Goal: Find specific page/section: Find specific page/section

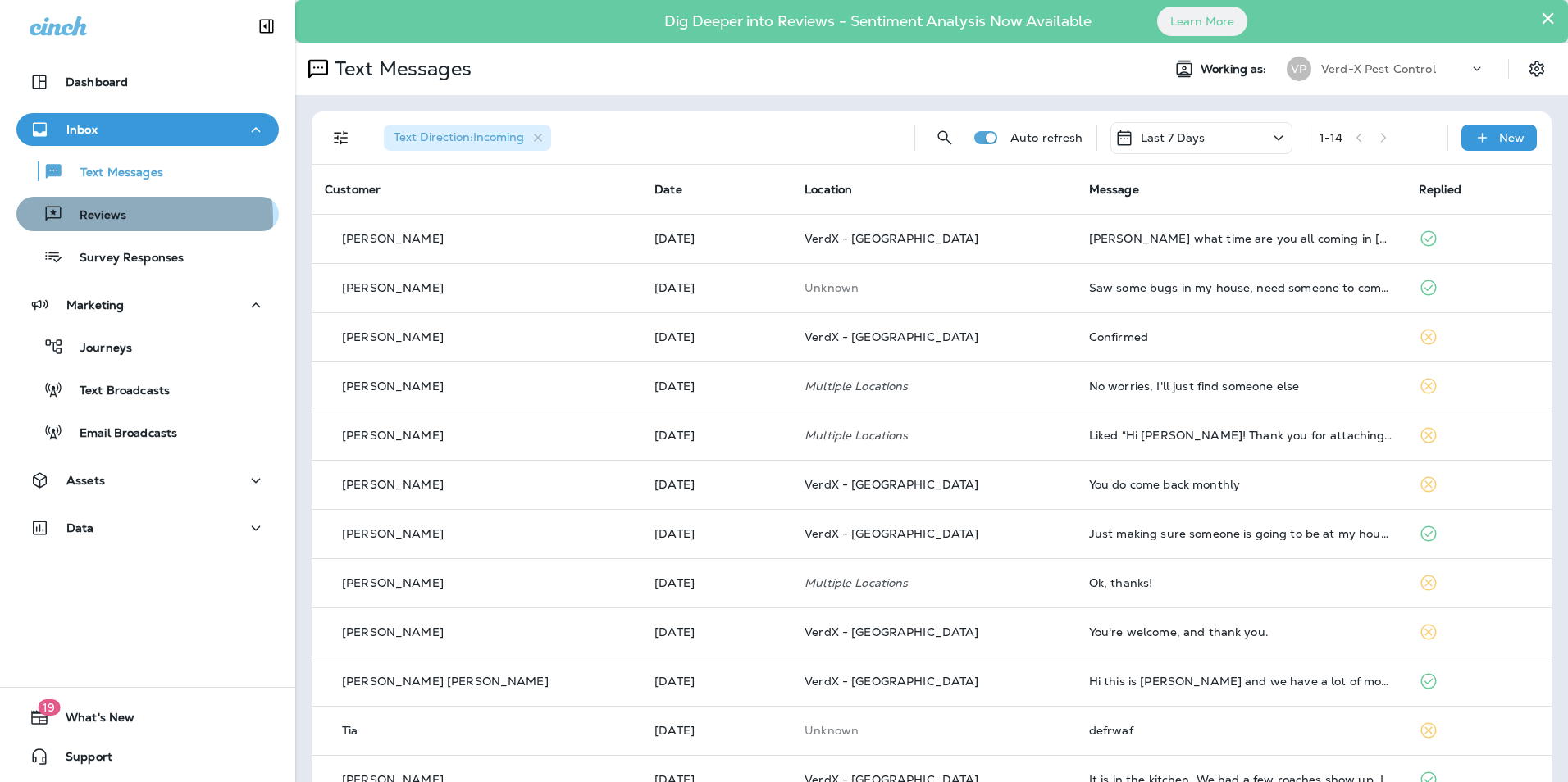
click at [111, 219] on p "Reviews" at bounding box center [95, 216] width 63 height 15
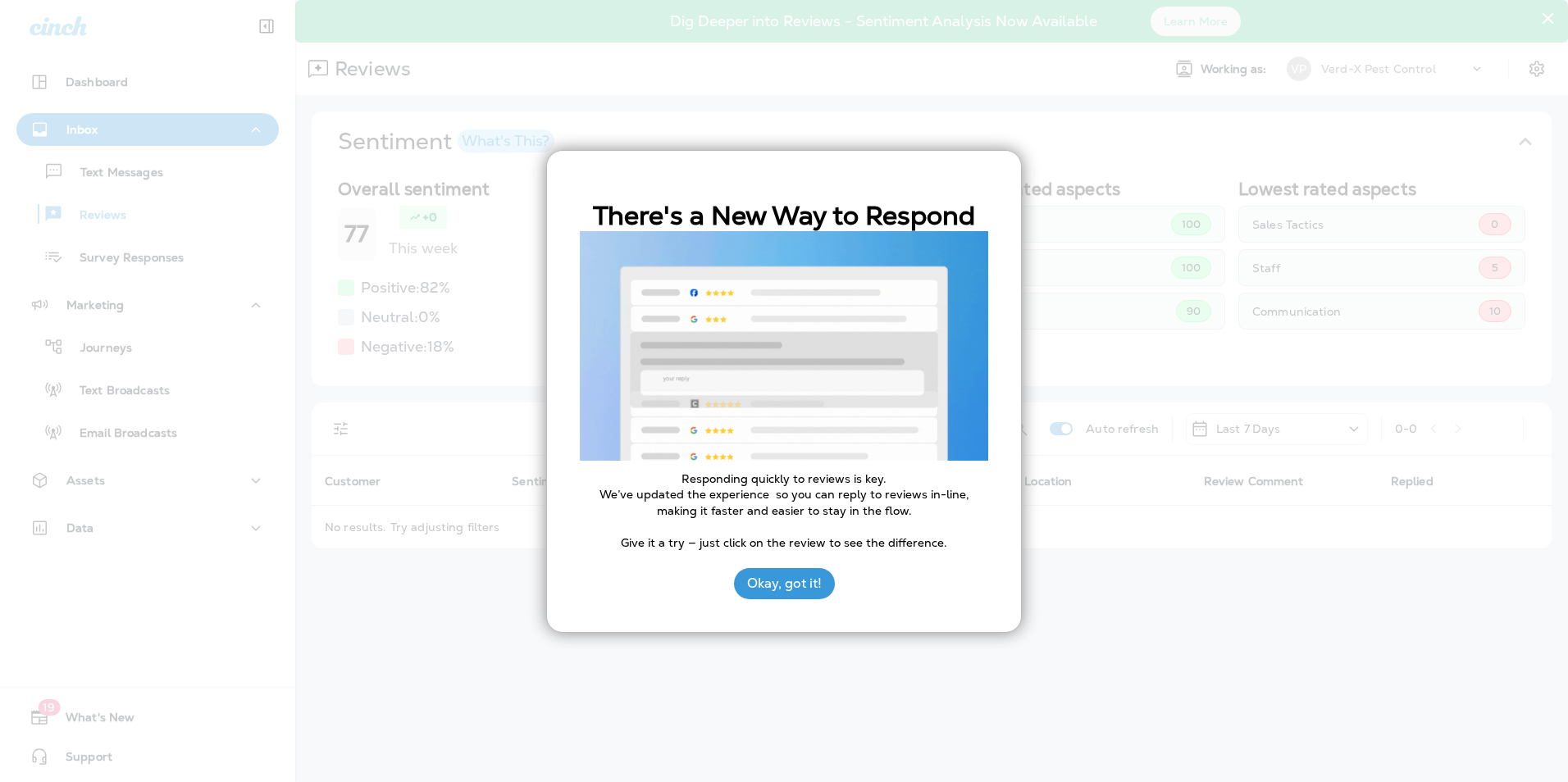
click at [97, 480] on div at bounding box center [784, 391] width 1568 height 782
click at [89, 479] on div at bounding box center [784, 391] width 1568 height 782
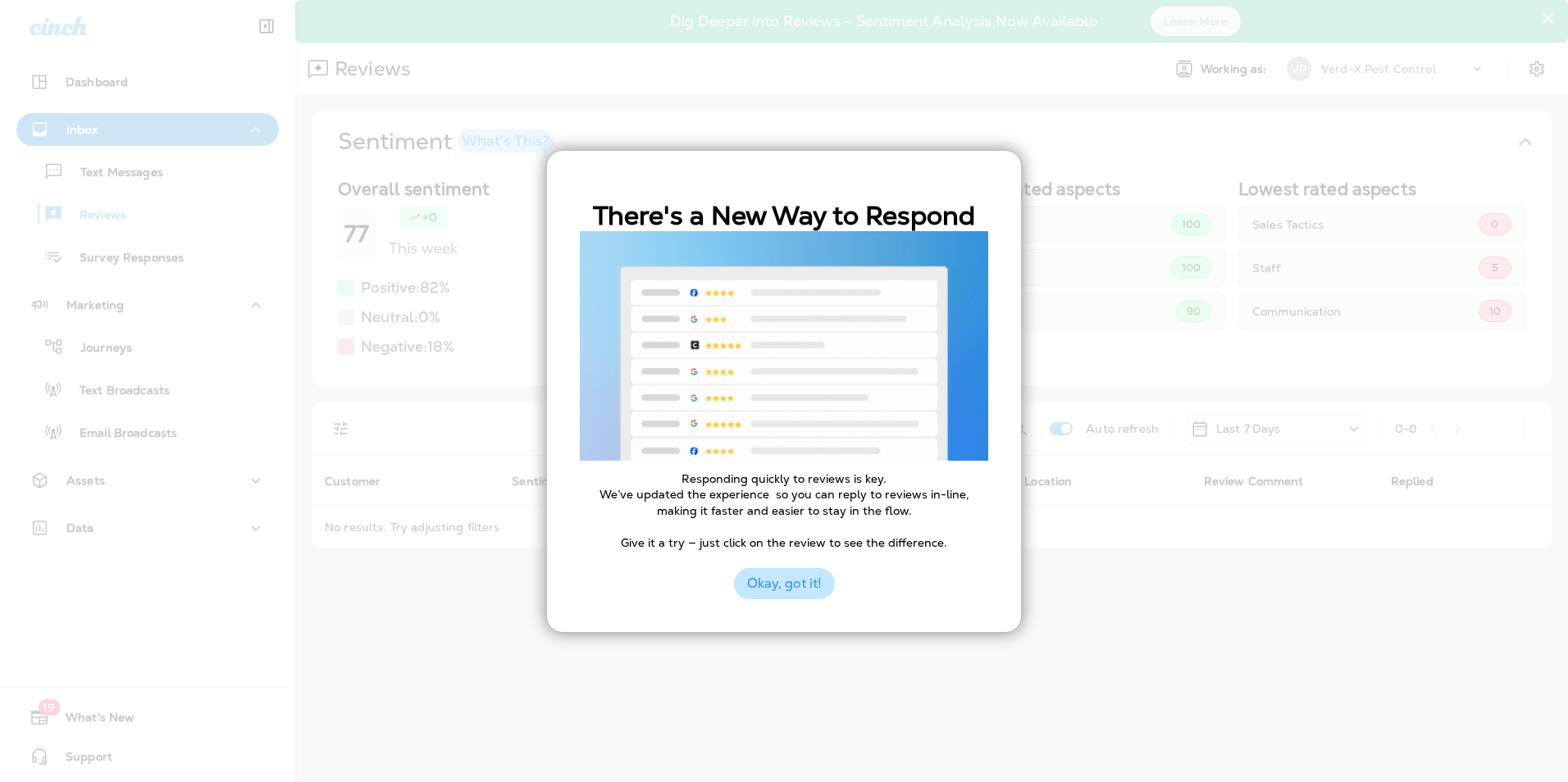
click at [789, 586] on button "Okay, got it!" at bounding box center [785, 583] width 101 height 32
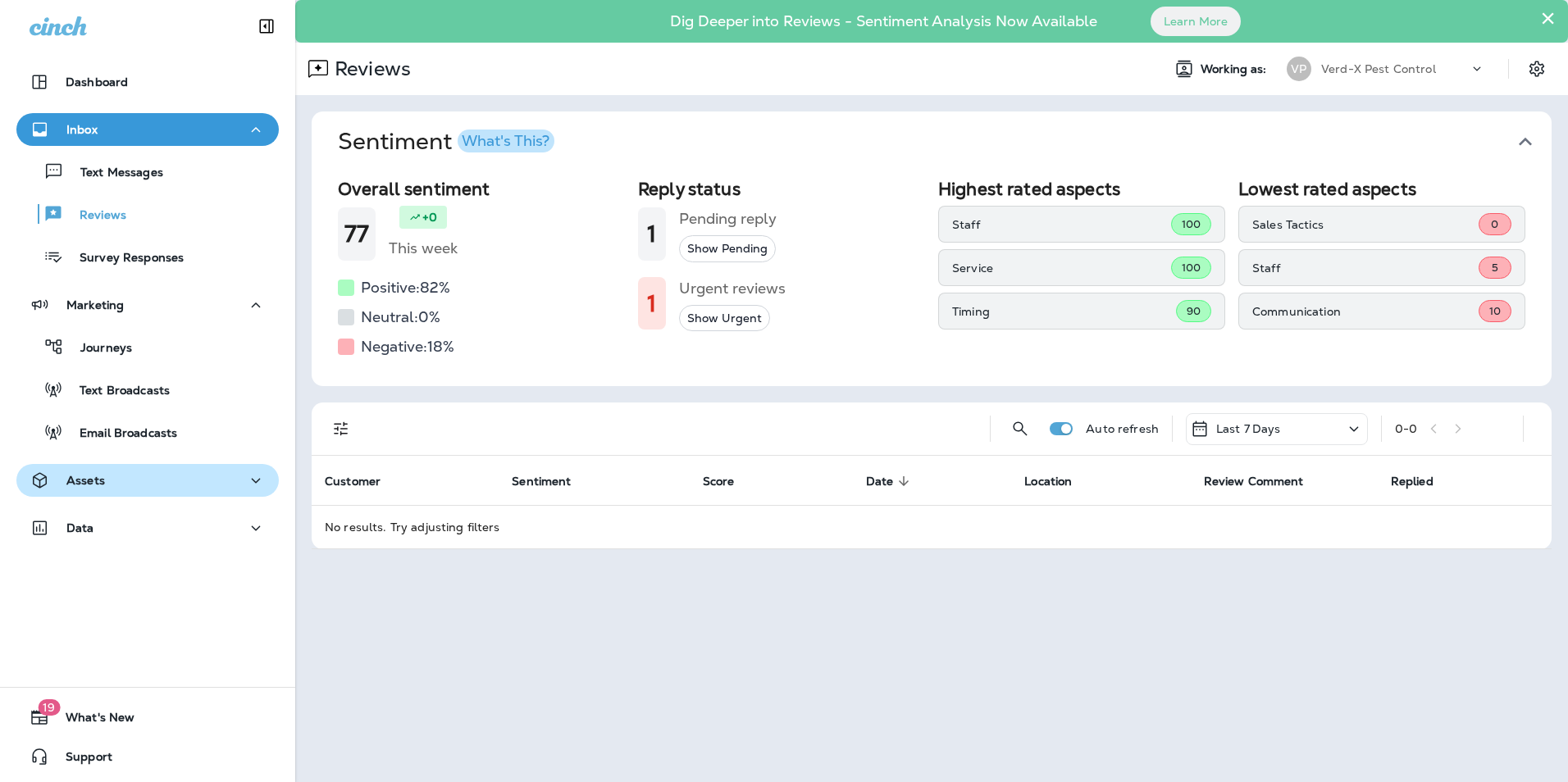
click at [80, 490] on div "Assets" at bounding box center [68, 480] width 76 height 21
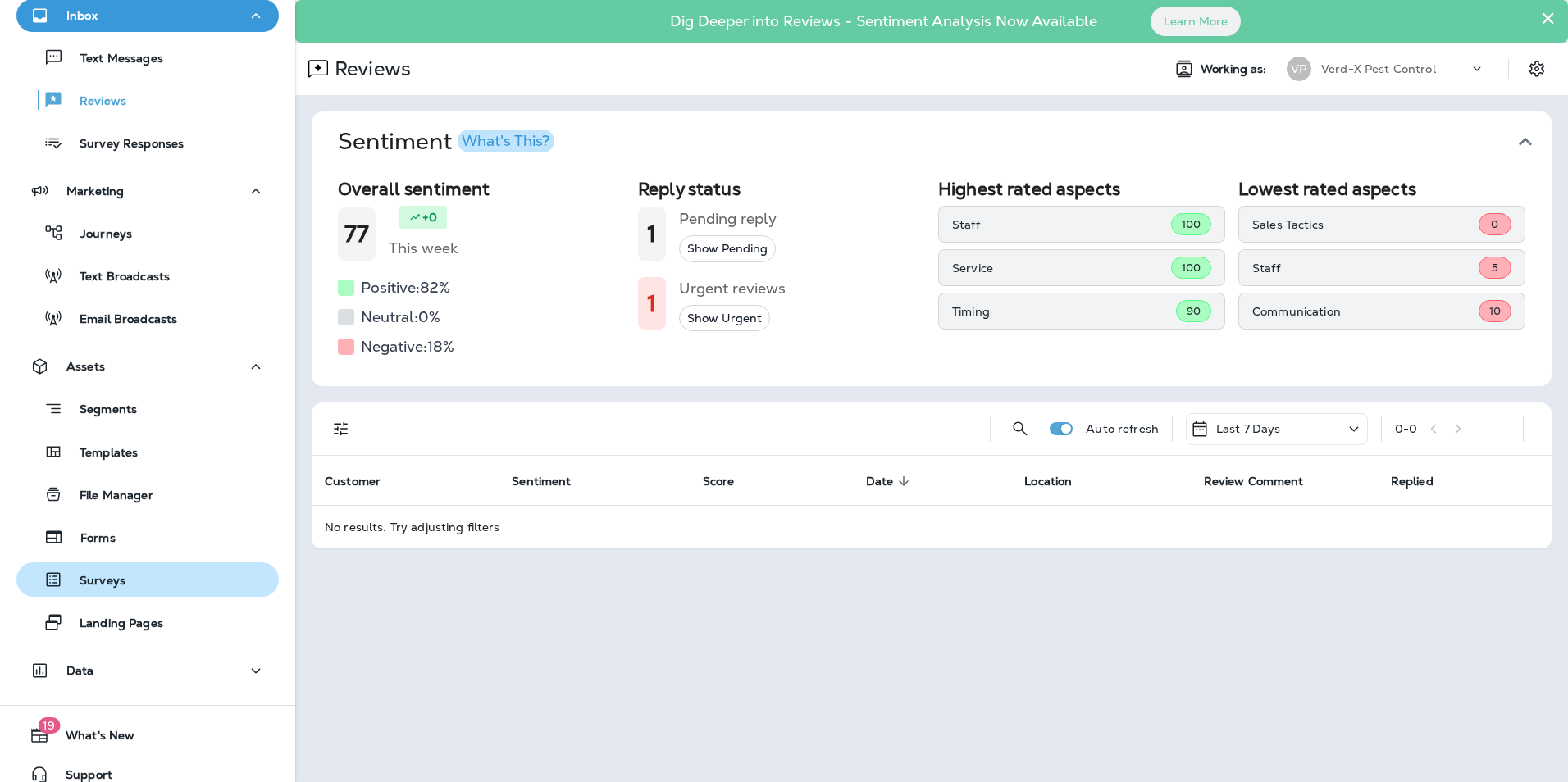
scroll to position [132, 0]
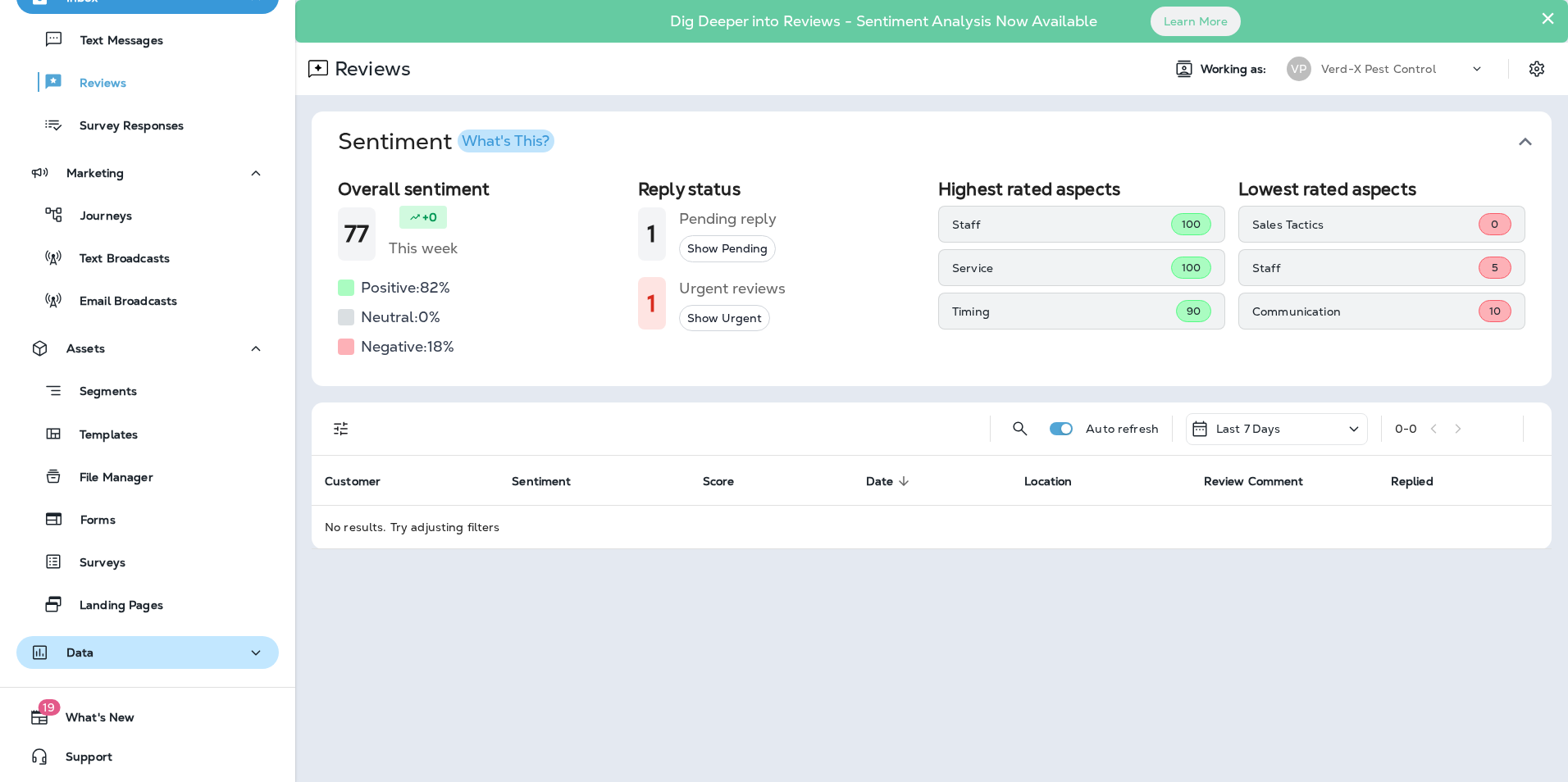
click at [85, 647] on p "Data" at bounding box center [80, 653] width 28 height 14
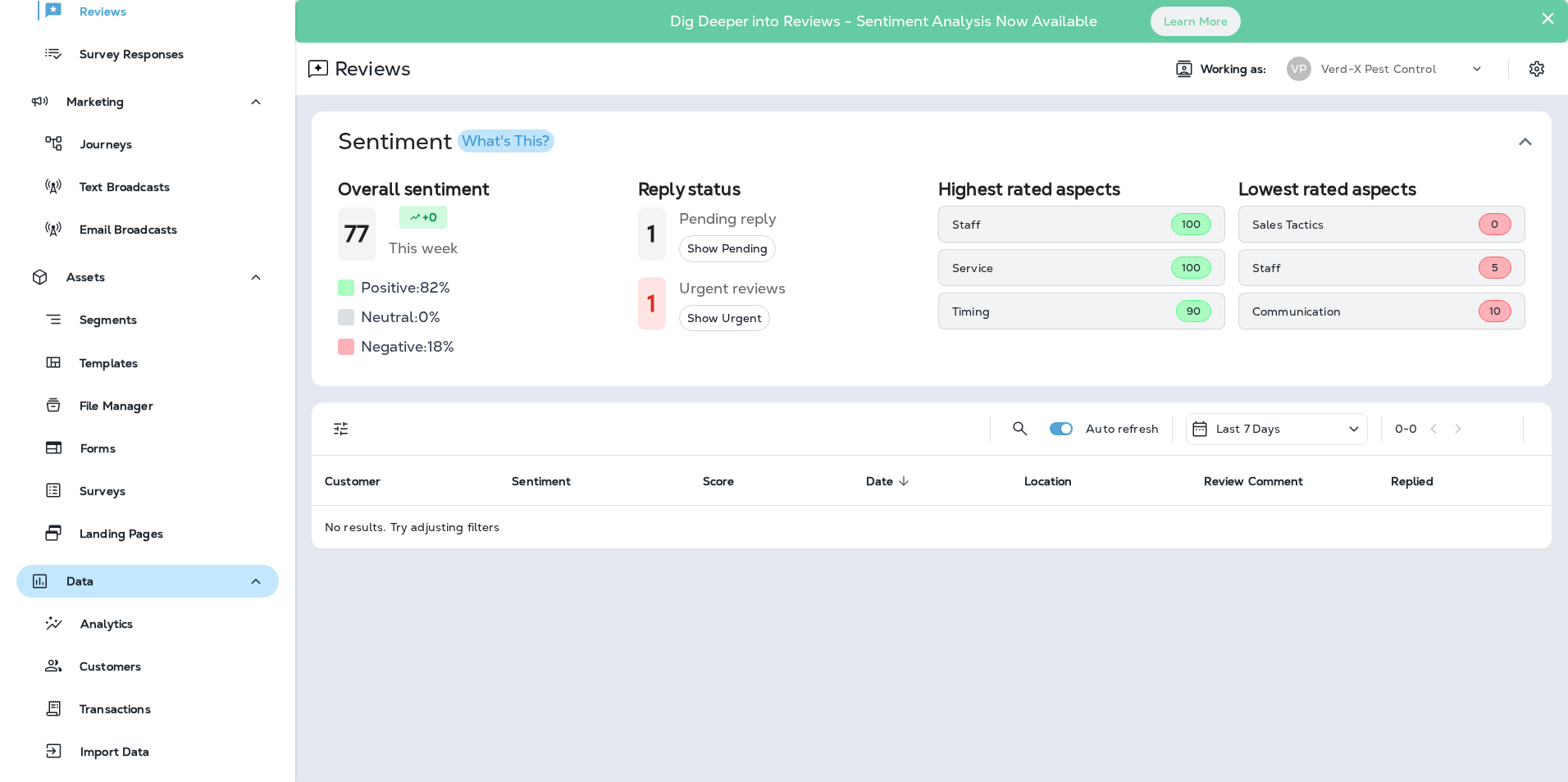
scroll to position [303, 0]
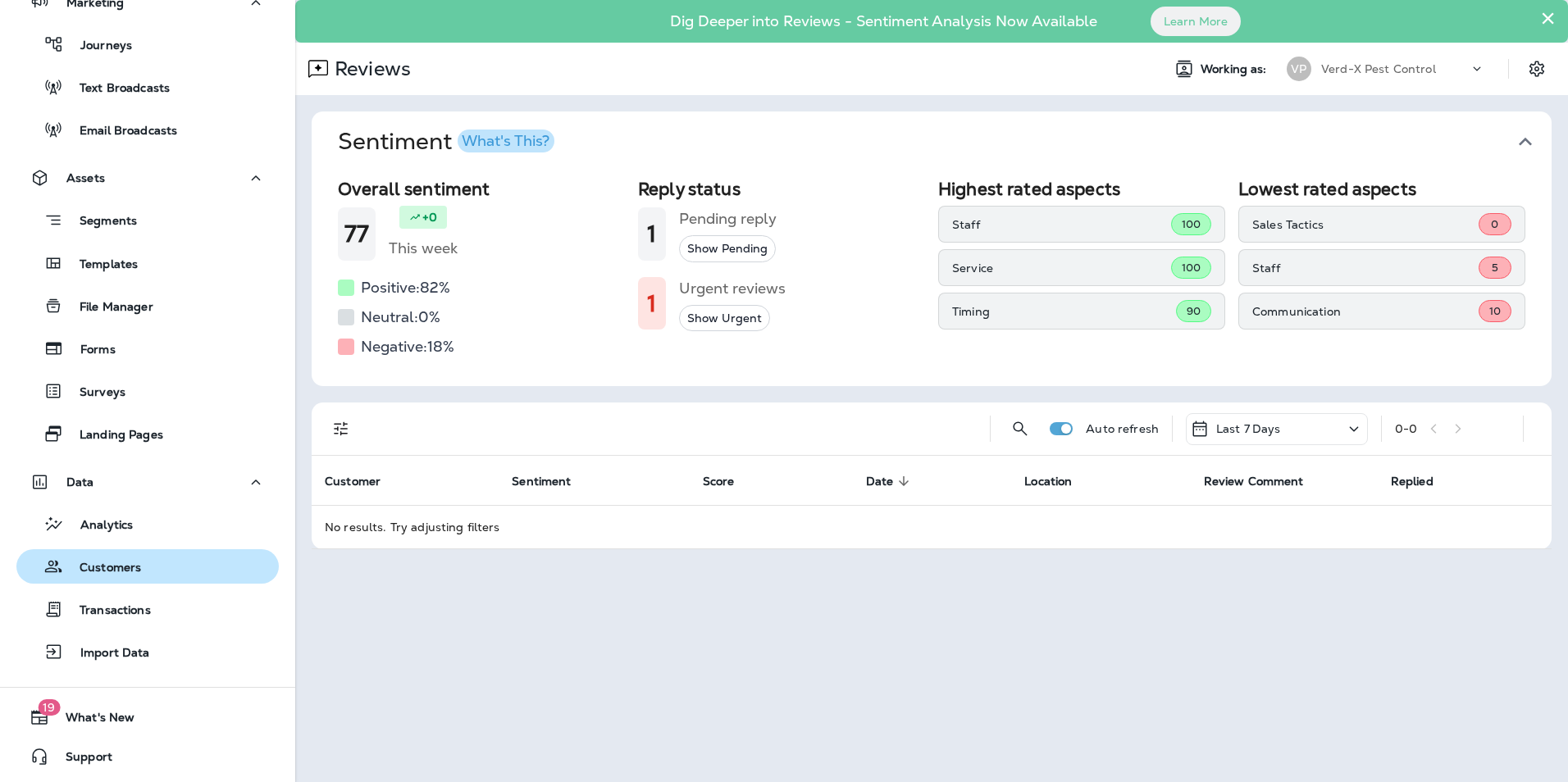
click at [125, 573] on p "Customers" at bounding box center [102, 568] width 78 height 15
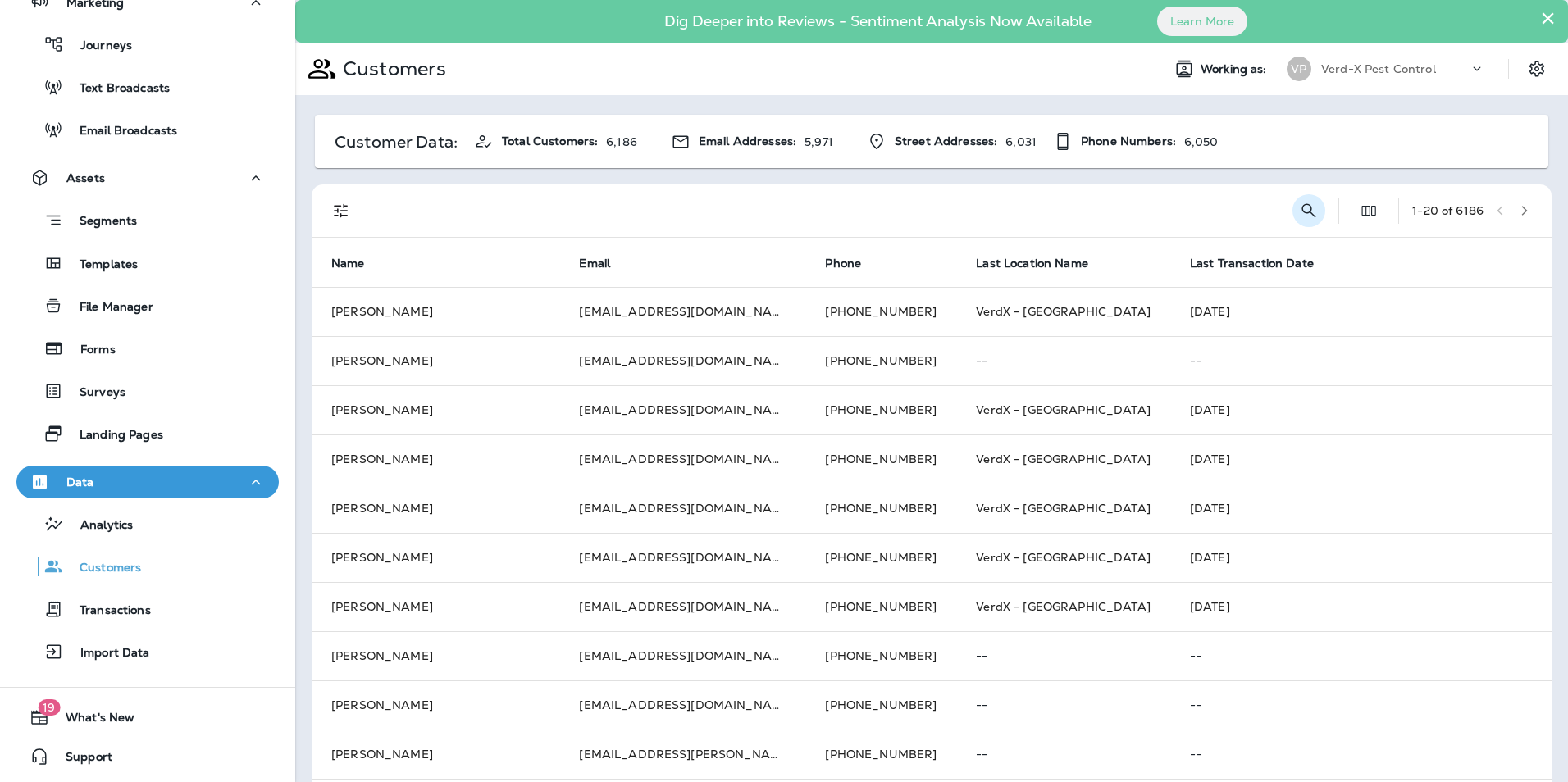
click at [1299, 209] on icon "Search Customers" at bounding box center [1309, 210] width 20 height 20
click at [1183, 222] on input "text" at bounding box center [1223, 209] width 171 height 43
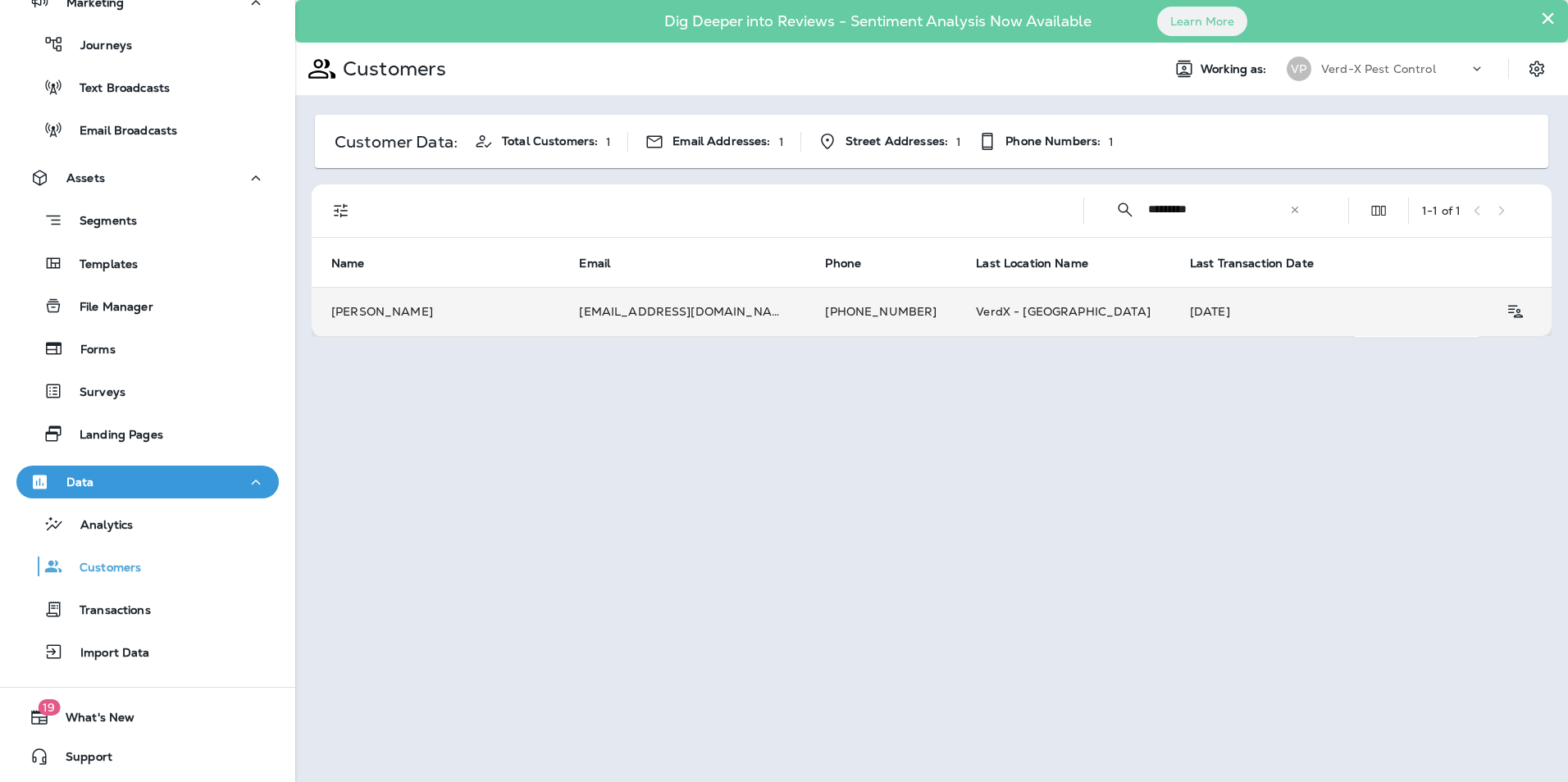
type input "*********"
click at [680, 301] on td "[EMAIL_ADDRESS][DOMAIN_NAME]" at bounding box center [682, 312] width 246 height 49
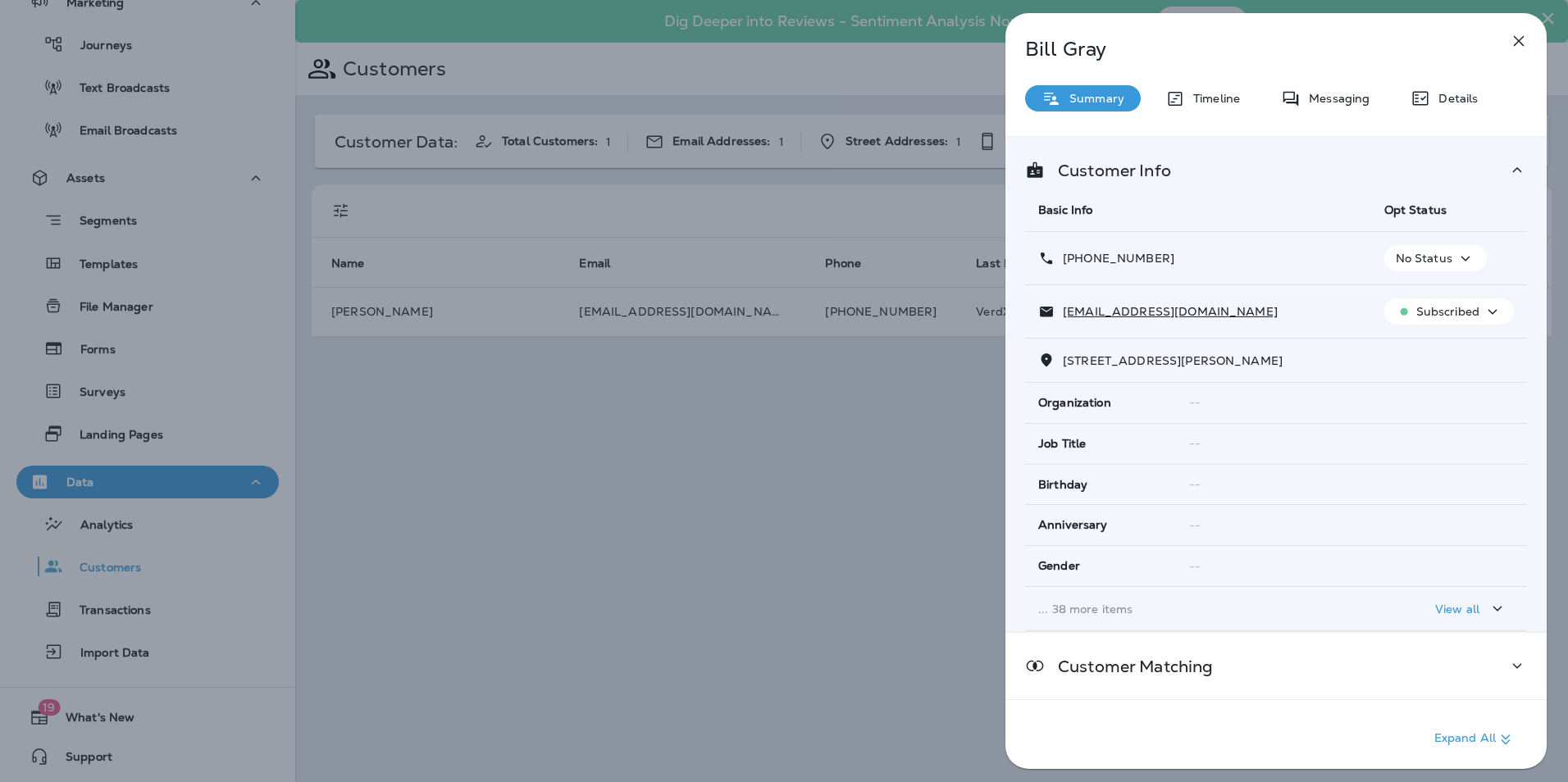
click at [1335, 116] on div "[PERSON_NAME] Summary Timeline Messaging Details Customer Info Basic Info Opt S…" at bounding box center [1275, 396] width 541 height 766
click at [1327, 97] on p "Messaging" at bounding box center [1335, 98] width 69 height 14
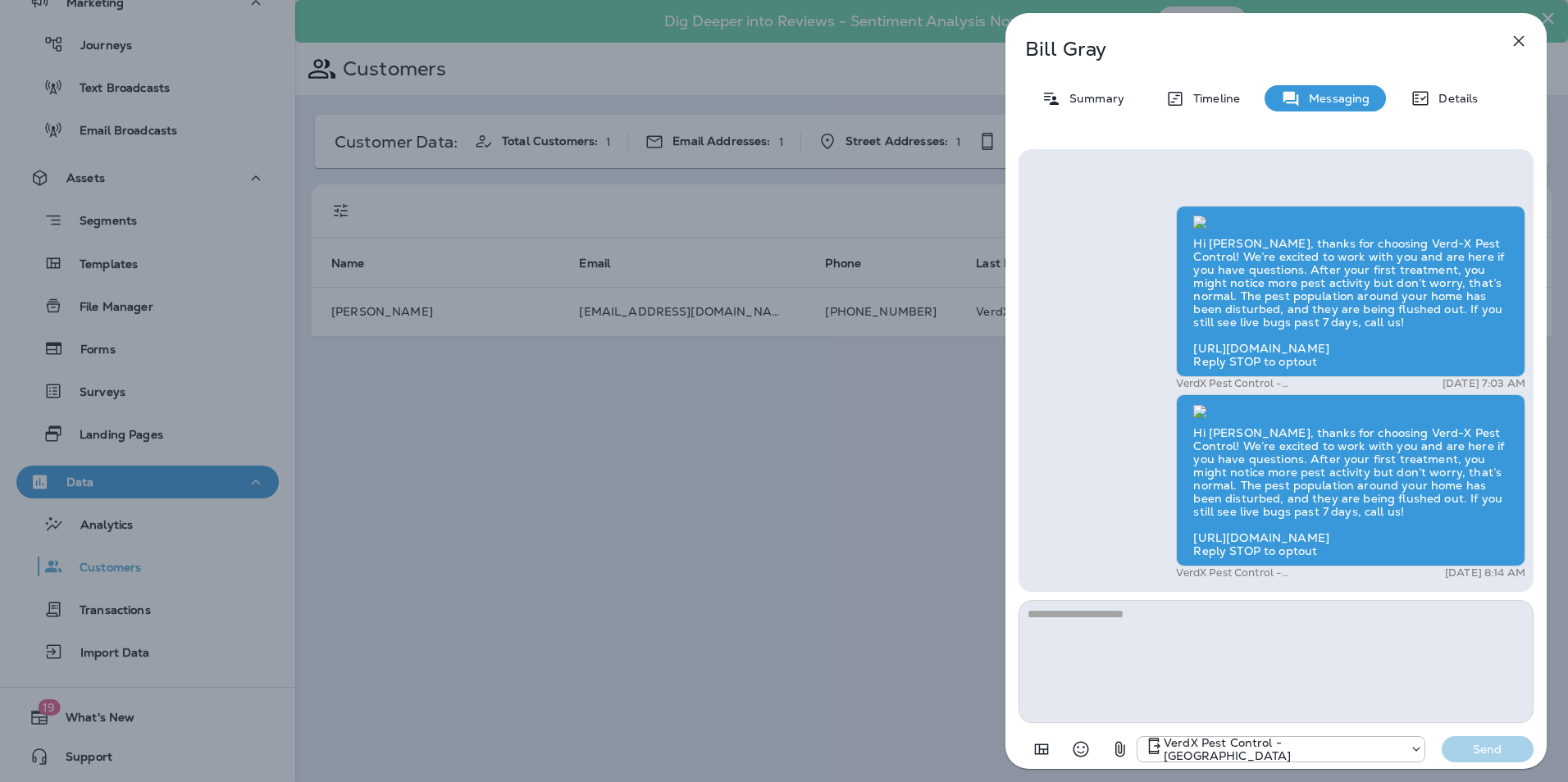
click at [1521, 43] on icon "button" at bounding box center [1519, 42] width 11 height 11
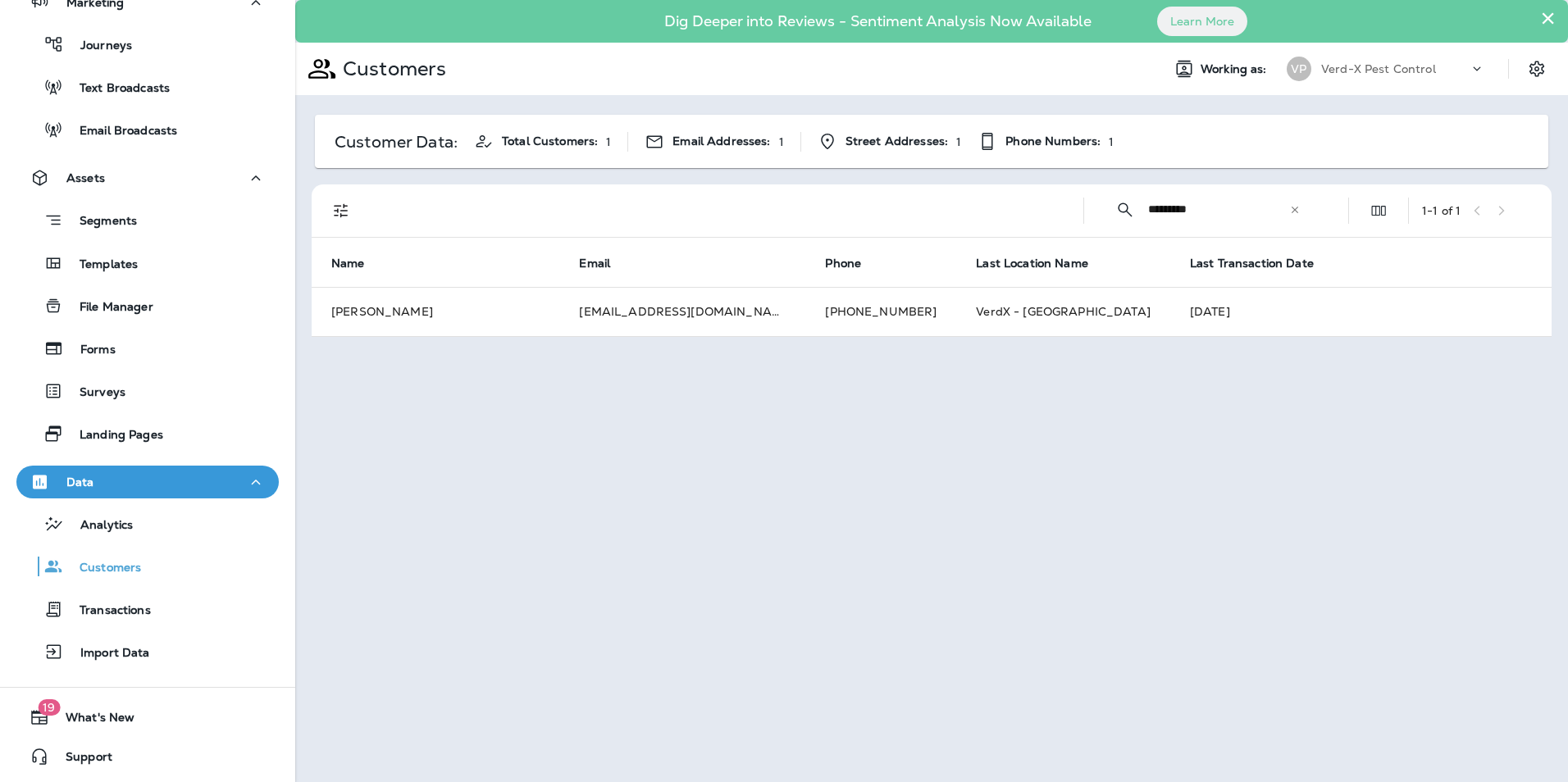
click at [1292, 204] on icon at bounding box center [1294, 209] width 12 height 12
click at [1188, 207] on input "text" at bounding box center [1233, 209] width 171 height 43
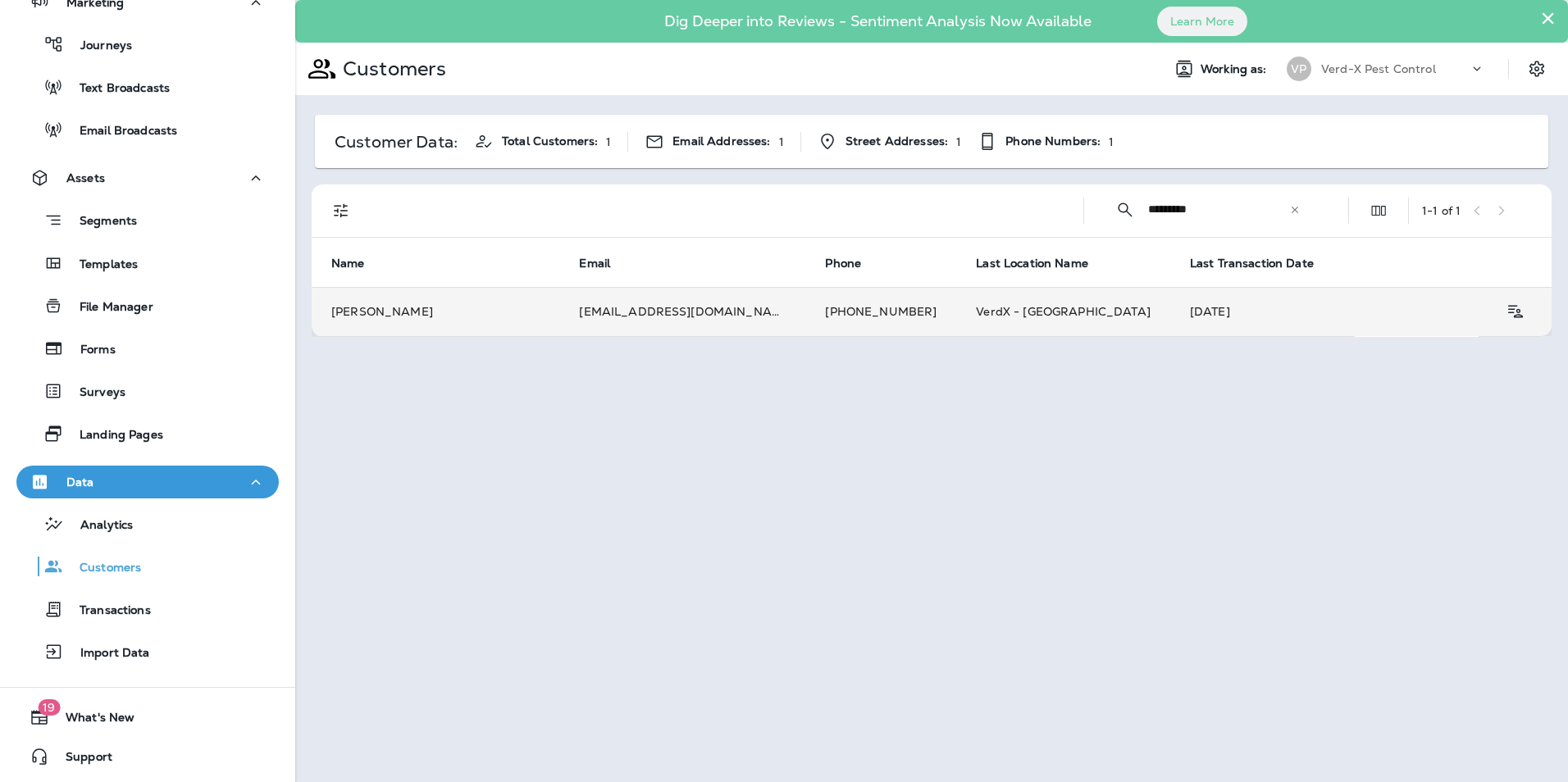
type input "*********"
click at [730, 312] on td "[EMAIL_ADDRESS][DOMAIN_NAME]" at bounding box center [682, 312] width 246 height 49
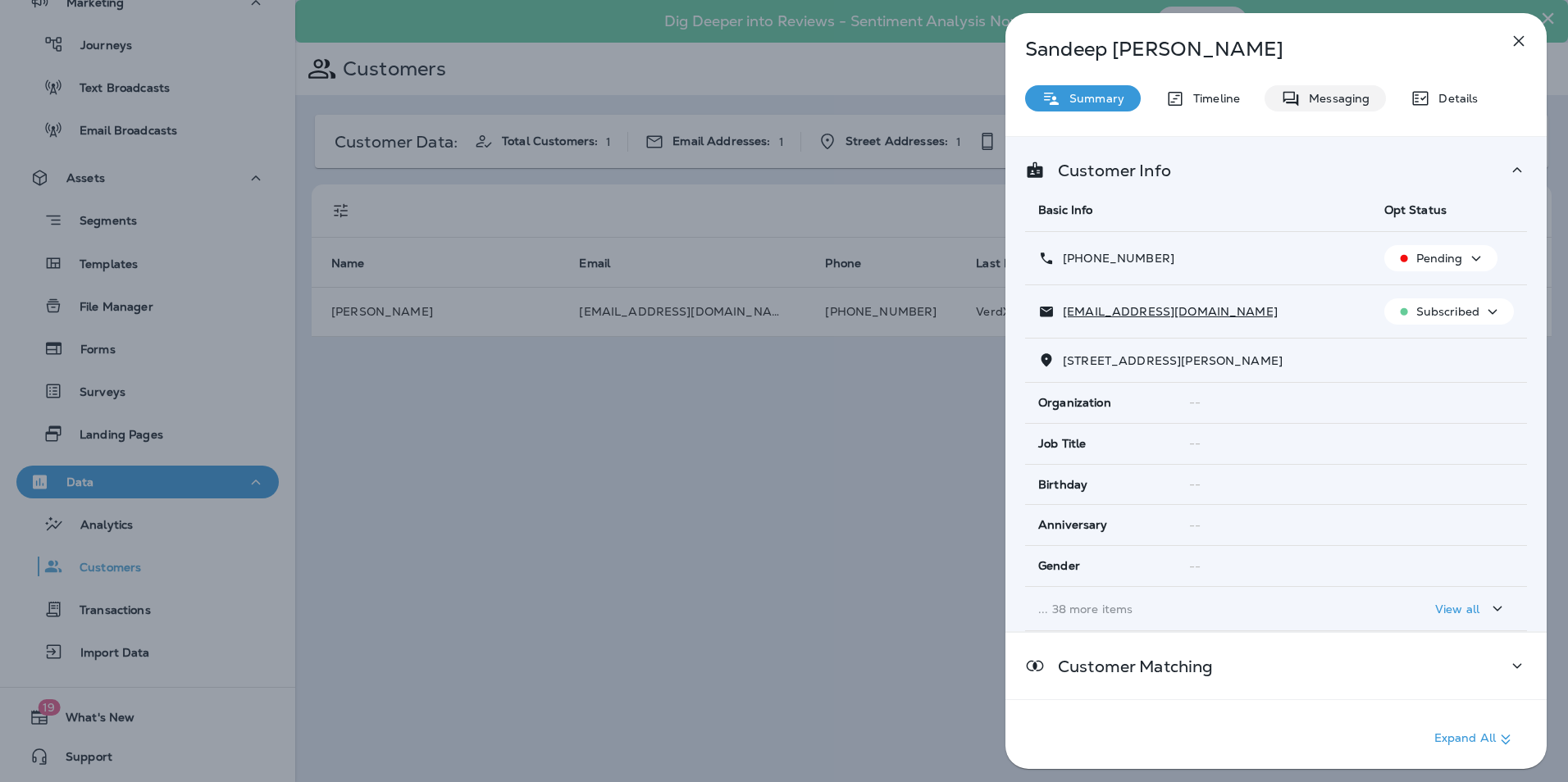
click at [1342, 92] on p "Messaging" at bounding box center [1335, 98] width 69 height 14
